Goal: Task Accomplishment & Management: Manage account settings

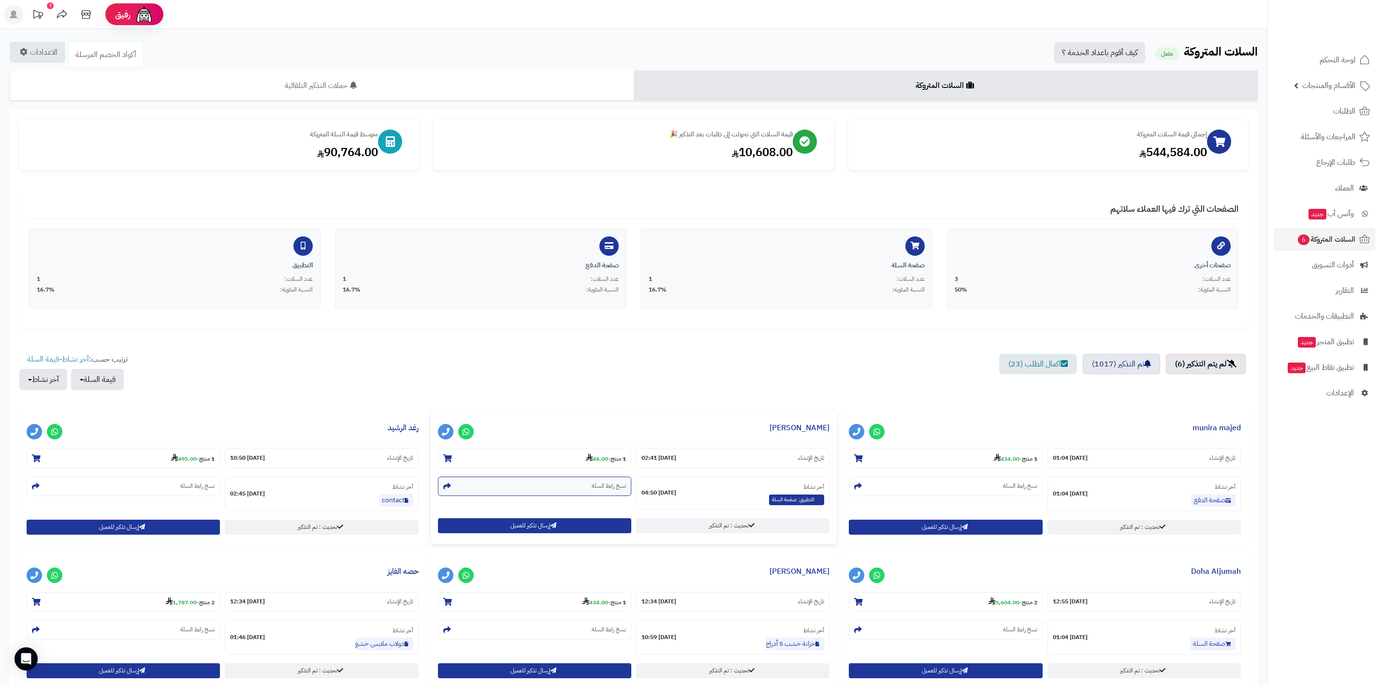
scroll to position [110, 0]
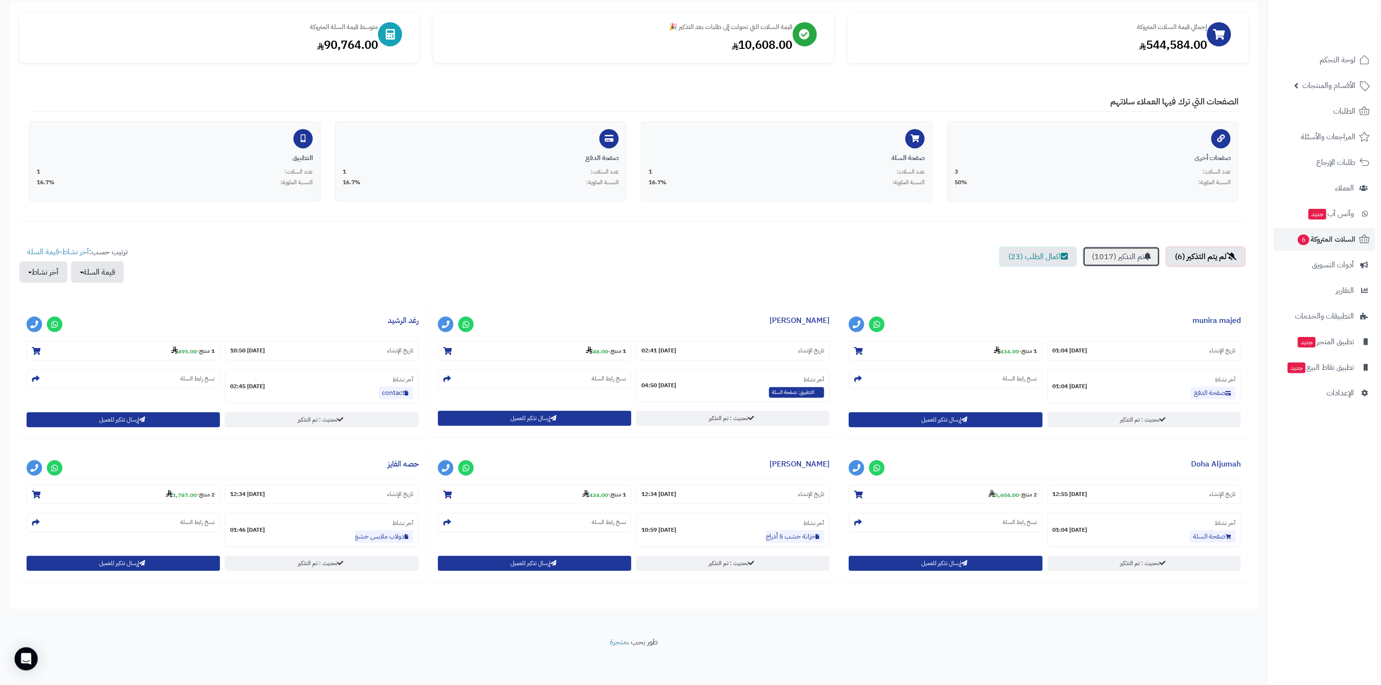
click at [1109, 260] on link "تم التذكير (1017)" at bounding box center [1121, 257] width 77 height 20
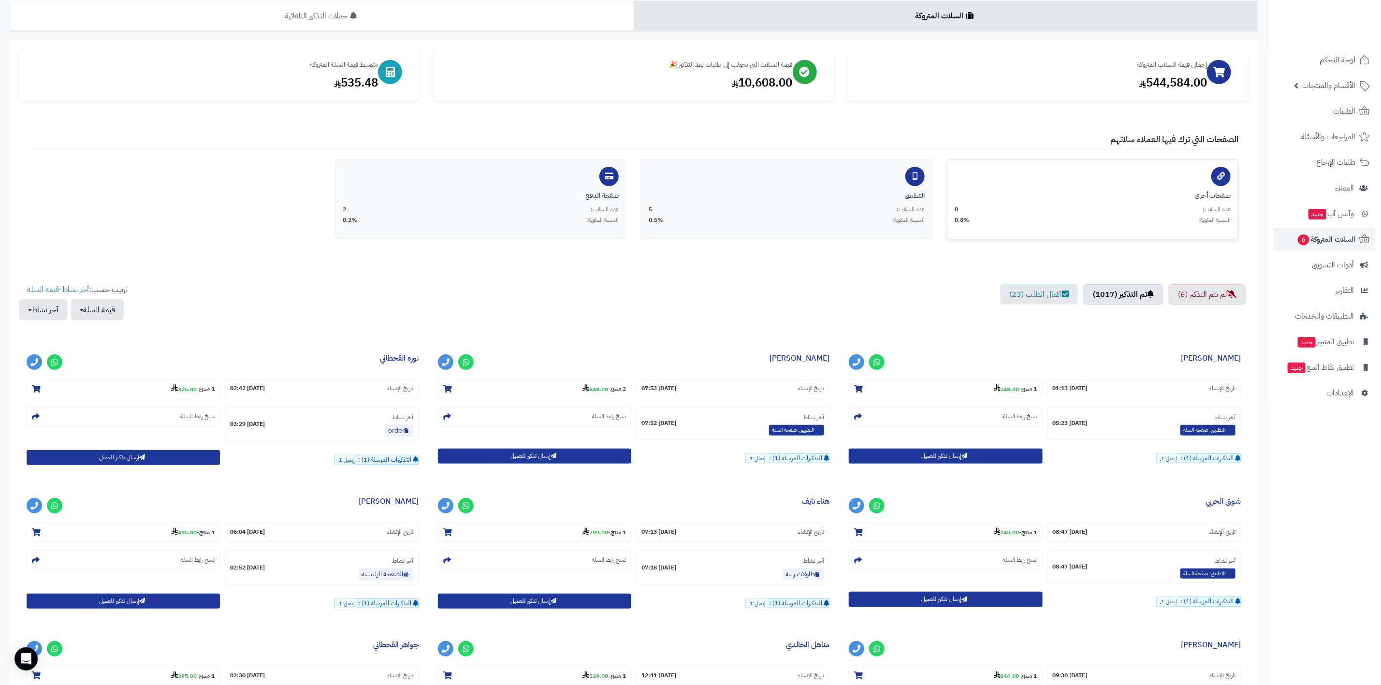
scroll to position [38, 0]
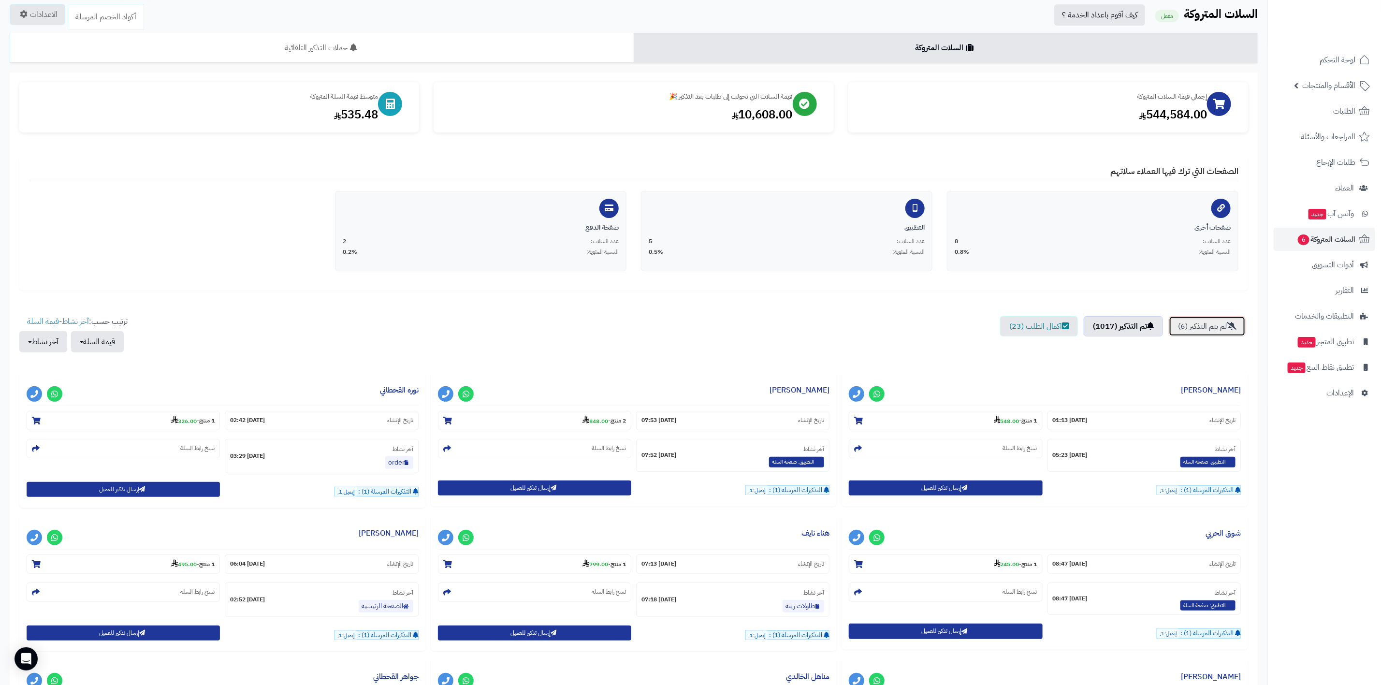
click at [1197, 320] on link "لم يتم التذكير (6)" at bounding box center [1207, 326] width 77 height 20
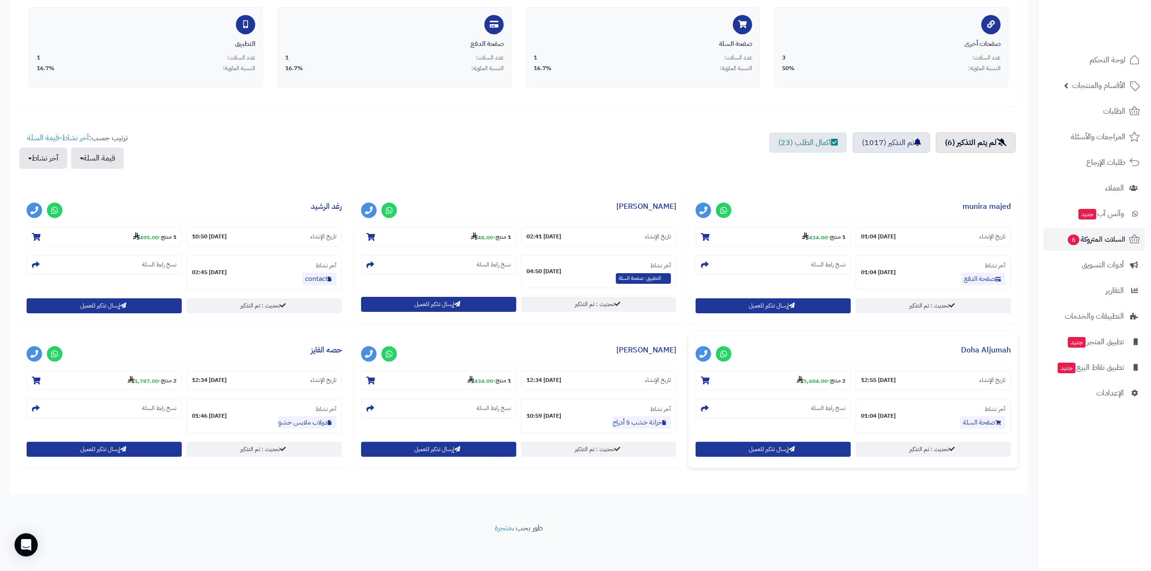
scroll to position [222, 0]
click at [982, 208] on link "munira majed" at bounding box center [987, 207] width 48 height 12
click at [320, 208] on link "رغد الرشيد" at bounding box center [326, 207] width 31 height 12
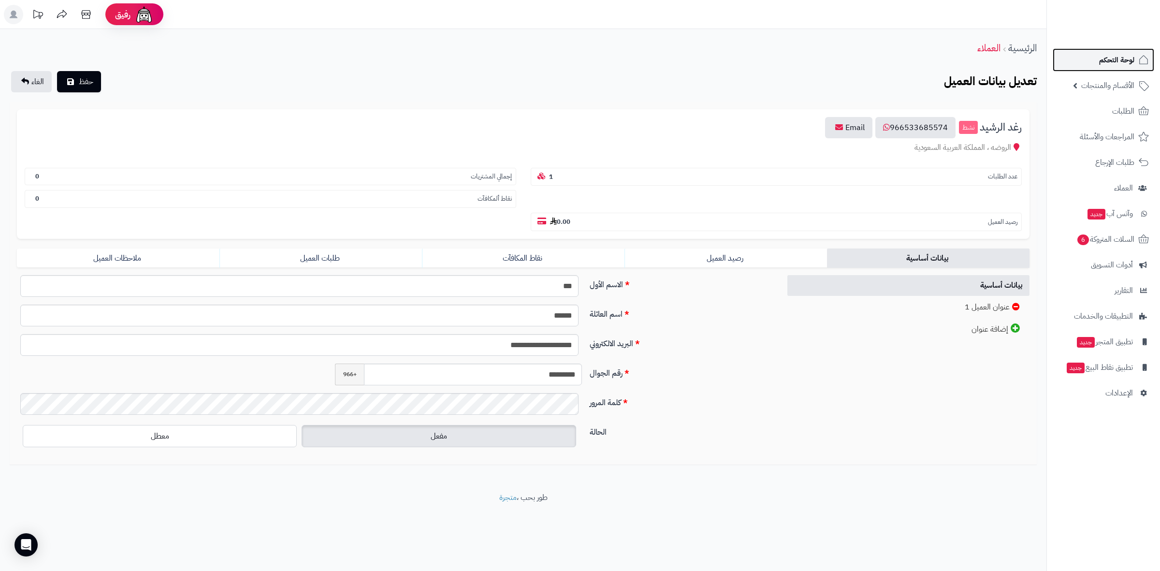
click at [1111, 59] on span "لوحة التحكم" at bounding box center [1116, 60] width 35 height 14
